Goal: Task Accomplishment & Management: Manage account settings

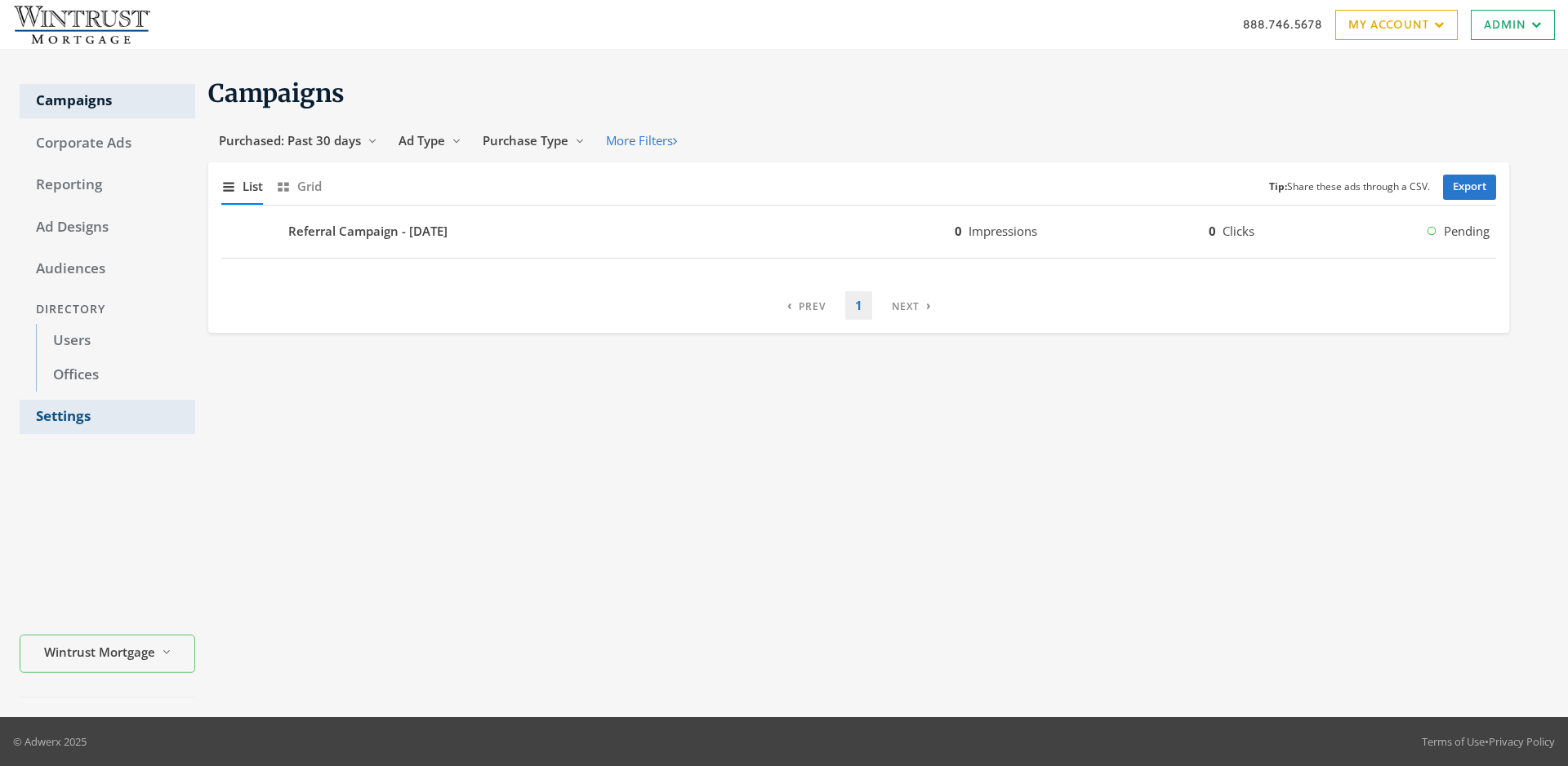
click at [107, 417] on link "Settings" at bounding box center [107, 416] width 175 height 34
select select "[PERSON_NAME]"
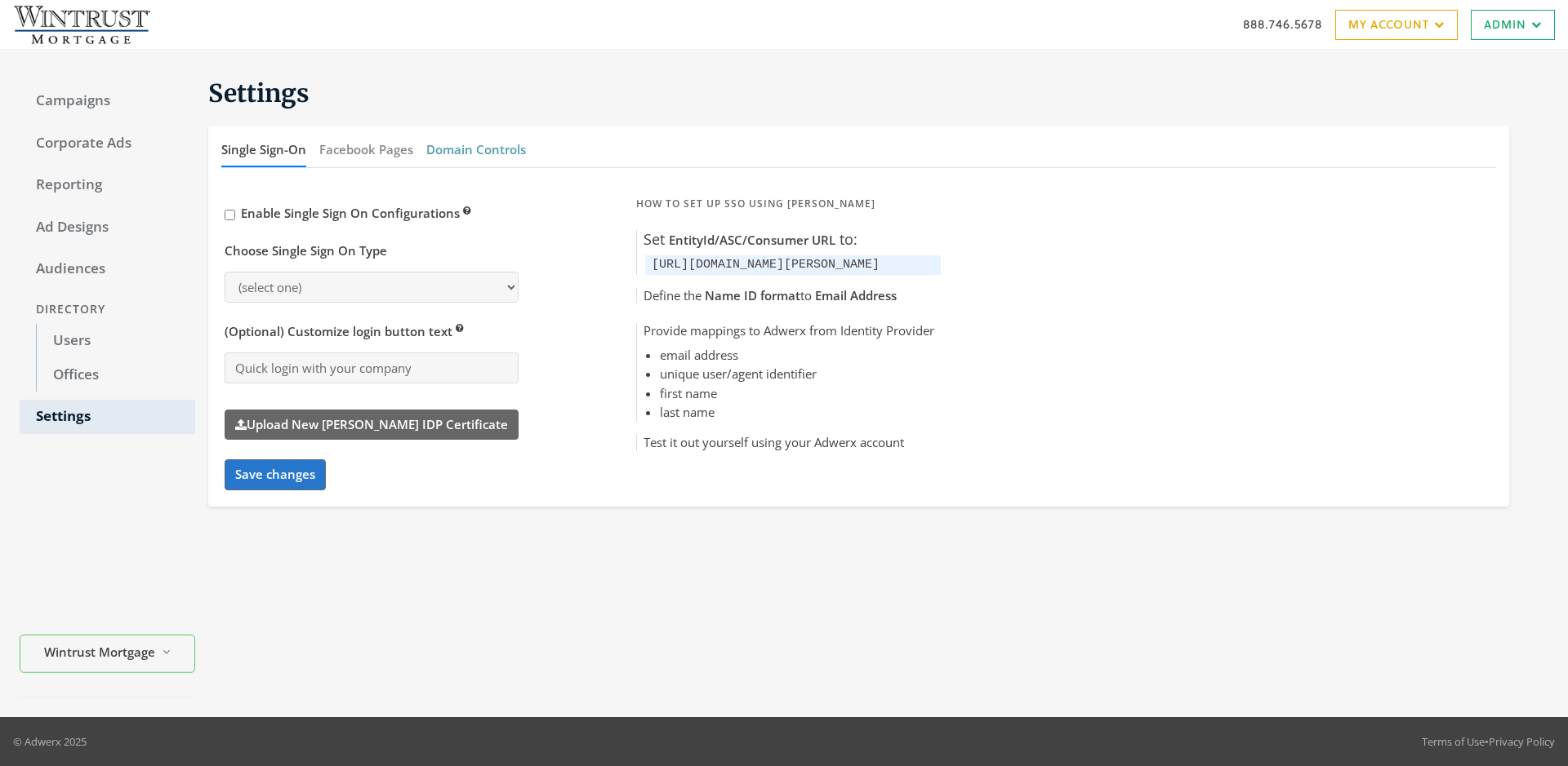
click at [475, 149] on button "Domain Controls" at bounding box center [475, 149] width 99 height 35
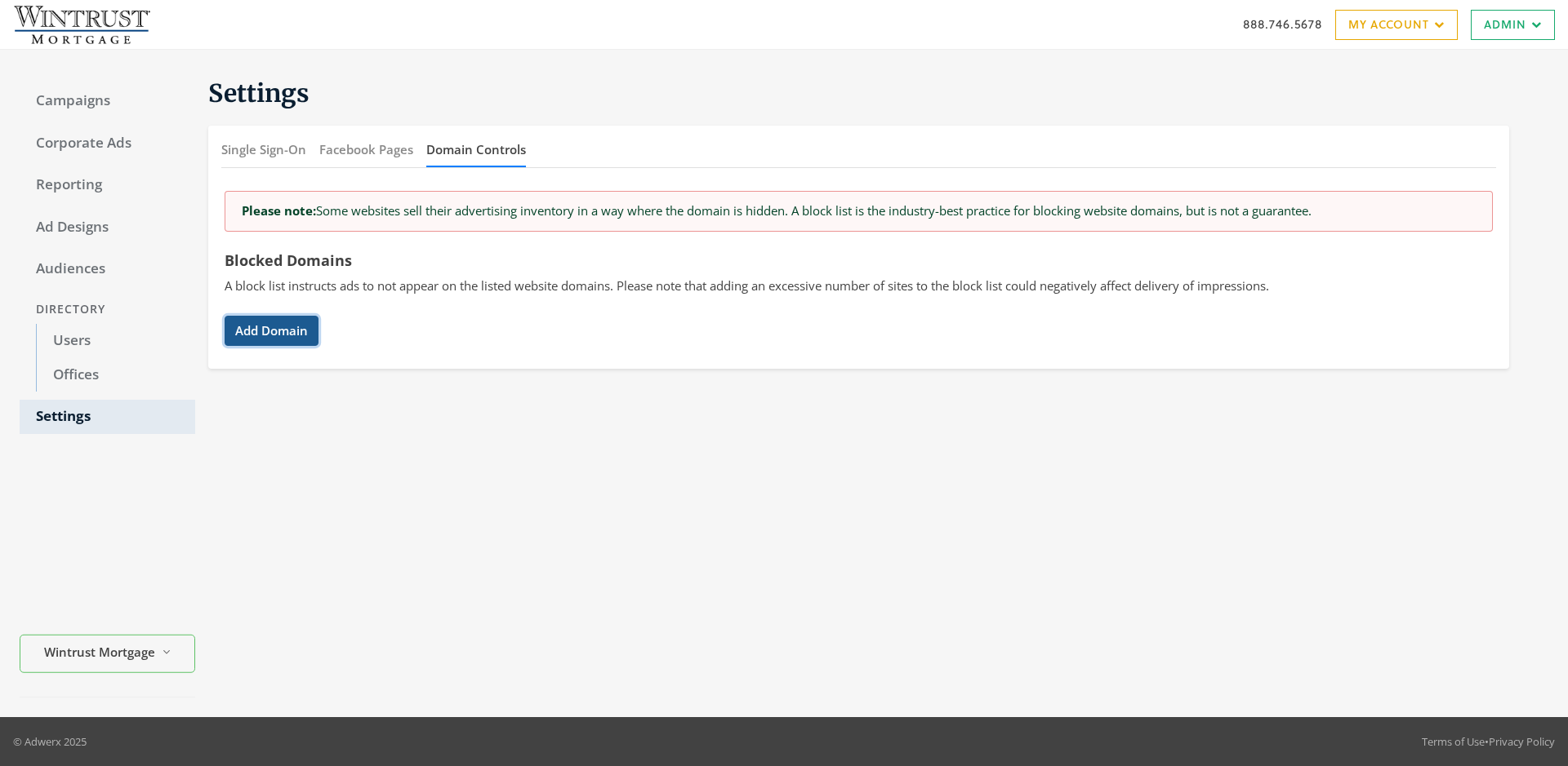
click at [271, 330] on button "Add Domain" at bounding box center [271, 330] width 94 height 30
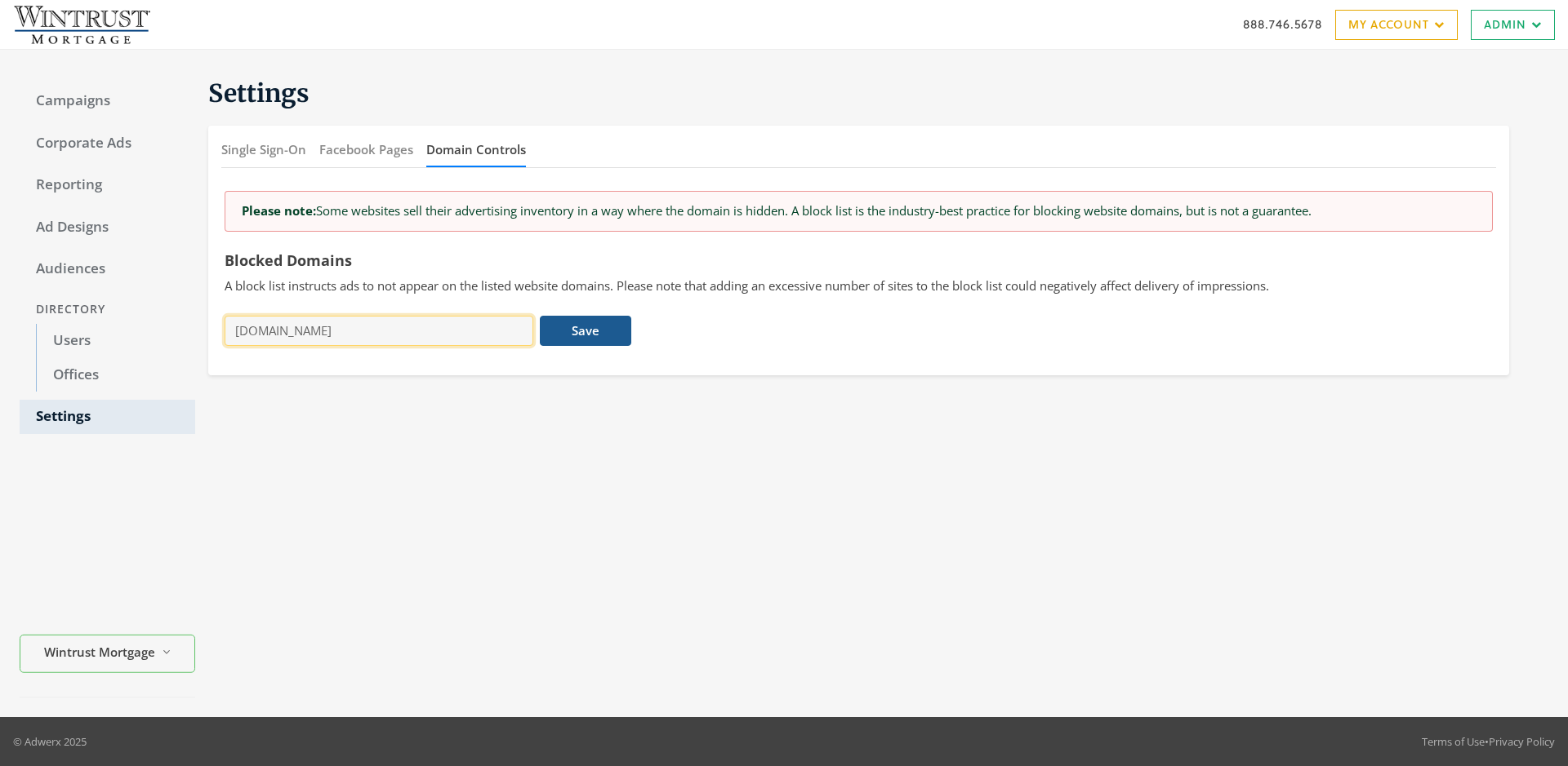
type input "[DOMAIN_NAME]"
click at [585, 330] on button "Save" at bounding box center [584, 330] width 91 height 30
